Goal: Transaction & Acquisition: Purchase product/service

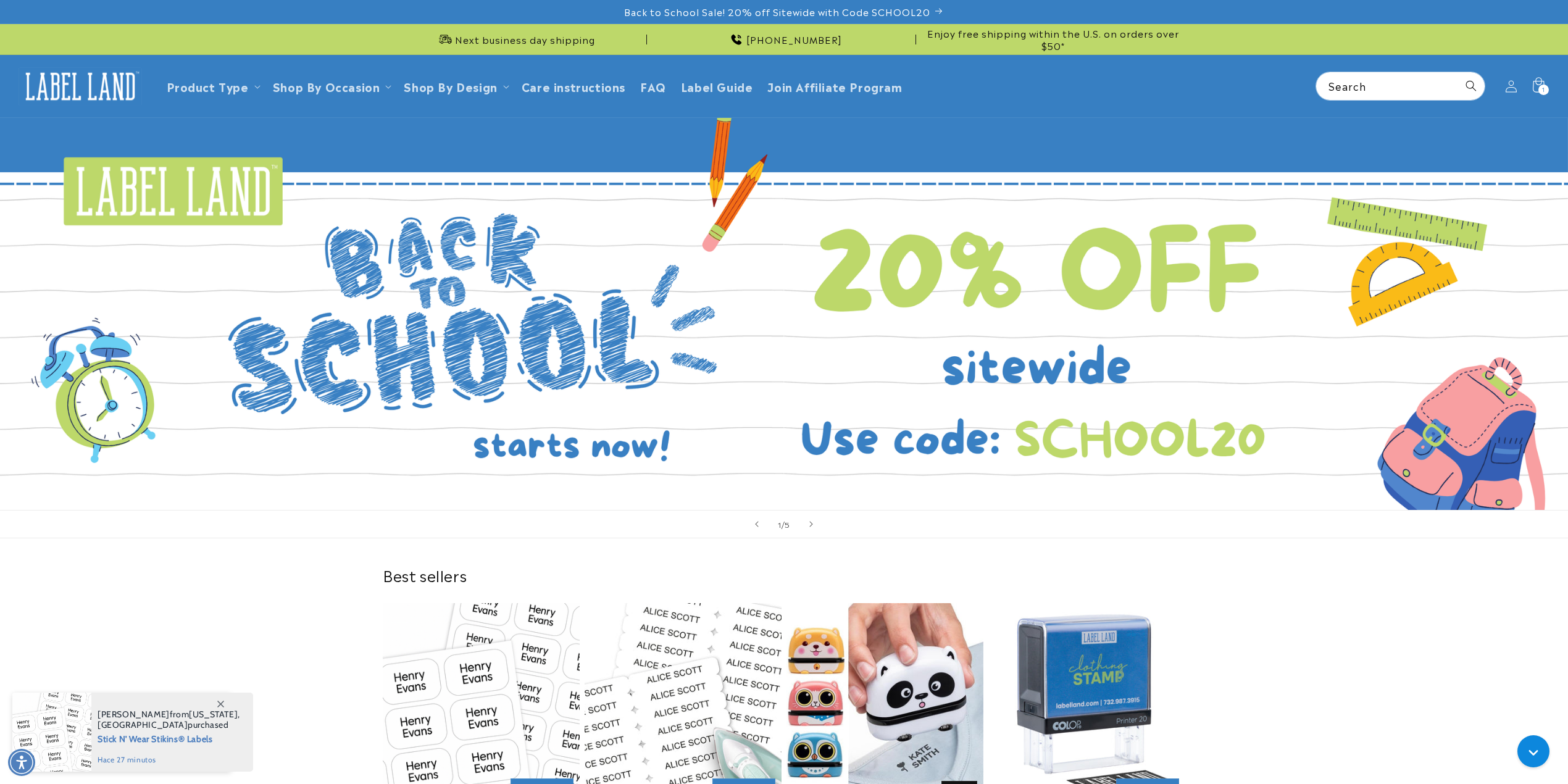
click at [843, 327] on link "1 of 5" at bounding box center [784, 314] width 1568 height 392
